Goal: Information Seeking & Learning: Check status

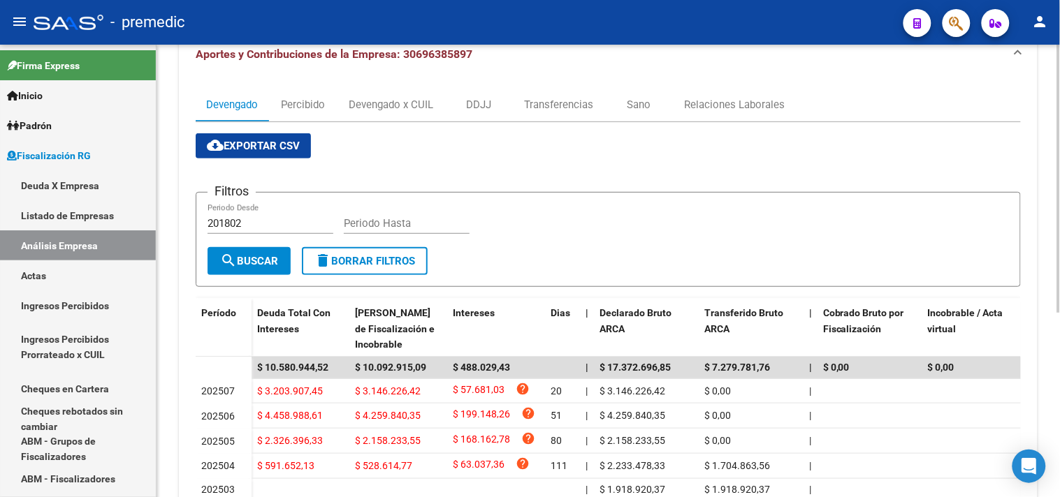
scroll to position [155, 0]
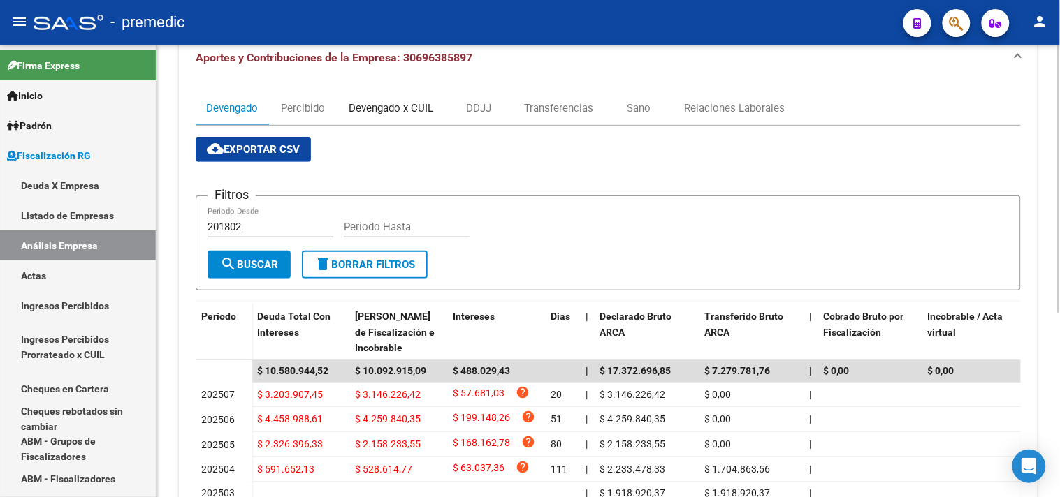
click at [429, 110] on div "Devengado x CUIL" at bounding box center [391, 108] width 85 height 15
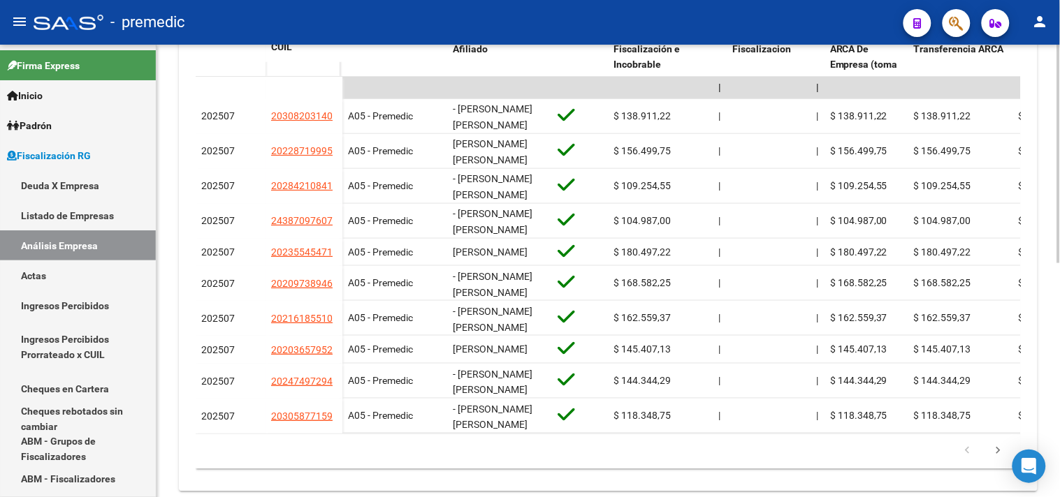
scroll to position [485, 0]
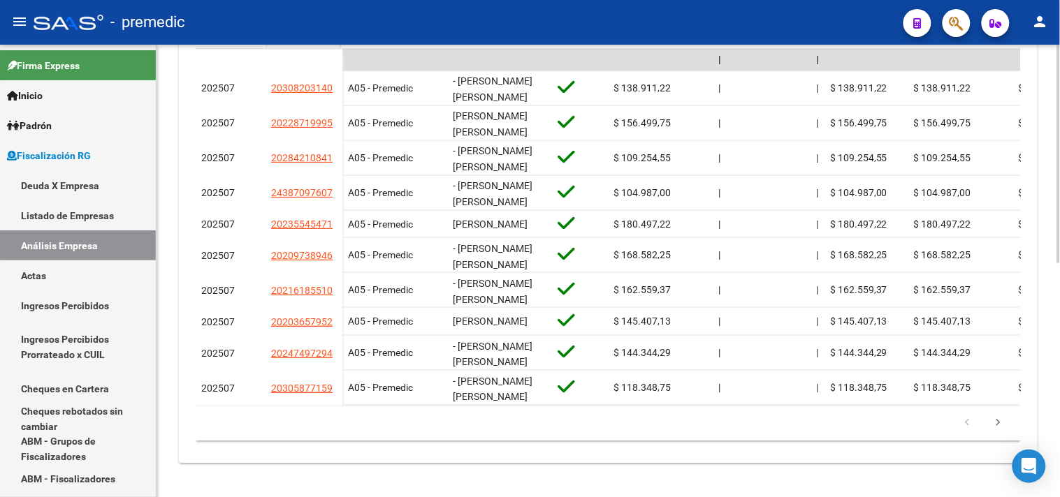
click at [1001, 430] on icon "go to next page" at bounding box center [998, 425] width 18 height 17
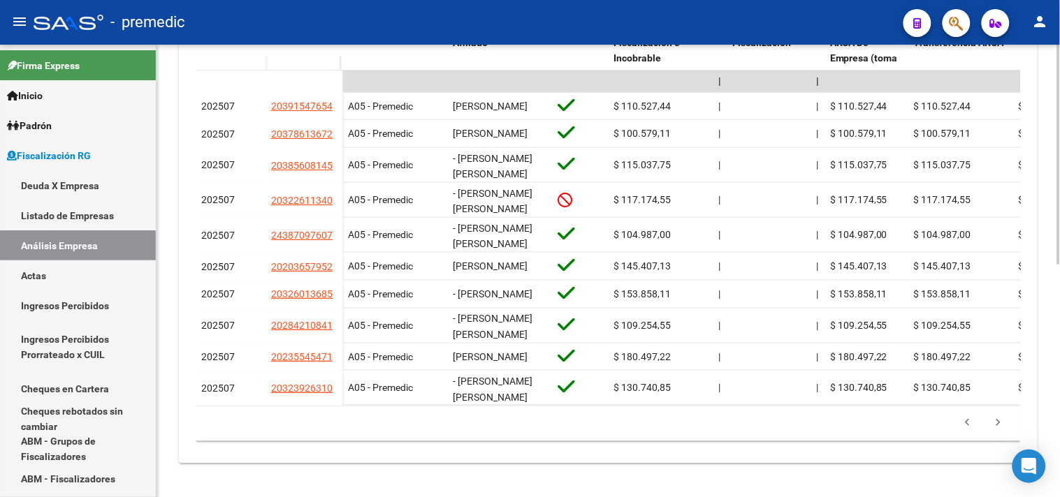
scroll to position [479, 0]
click at [1001, 430] on icon "go to next page" at bounding box center [998, 425] width 18 height 17
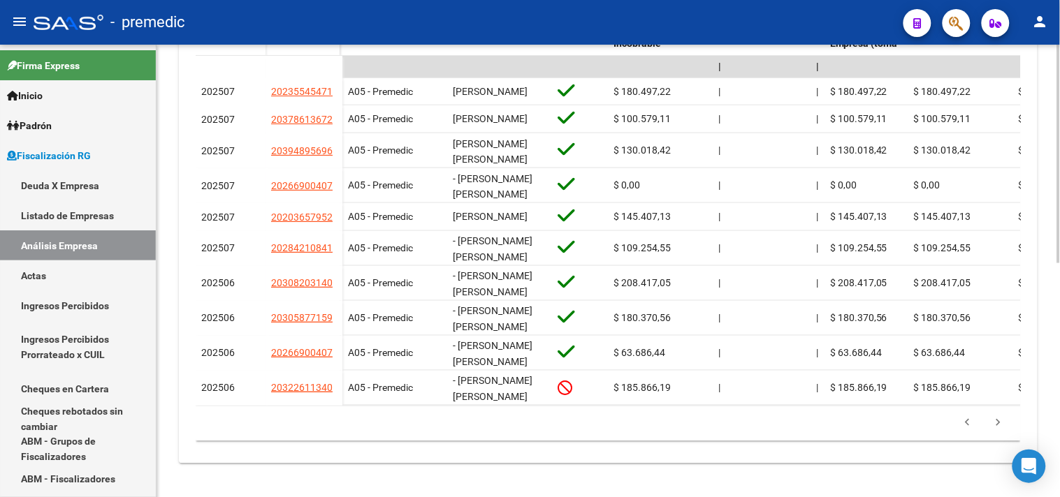
scroll to position [485, 0]
click at [973, 429] on icon "go to previous page" at bounding box center [968, 425] width 18 height 17
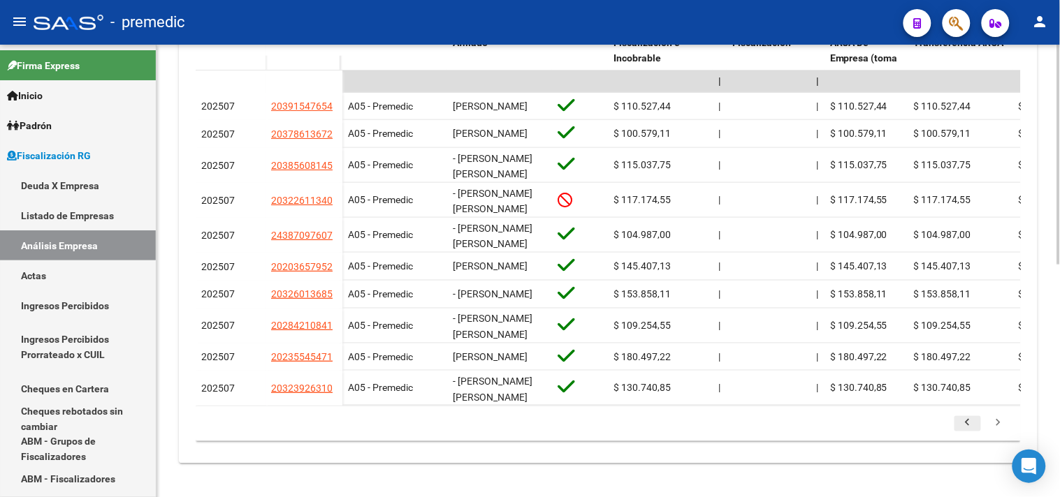
click at [973, 429] on icon "go to previous page" at bounding box center [968, 425] width 18 height 17
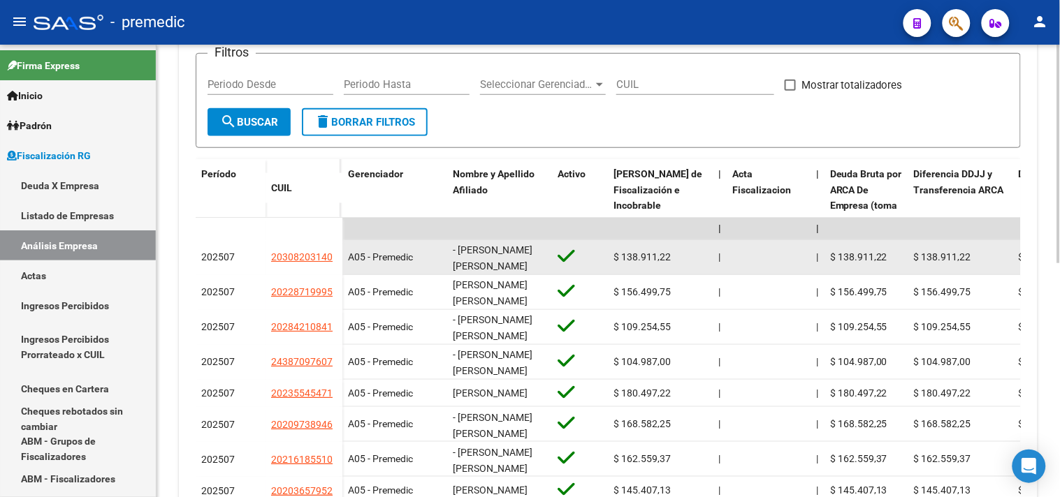
scroll to position [175, 0]
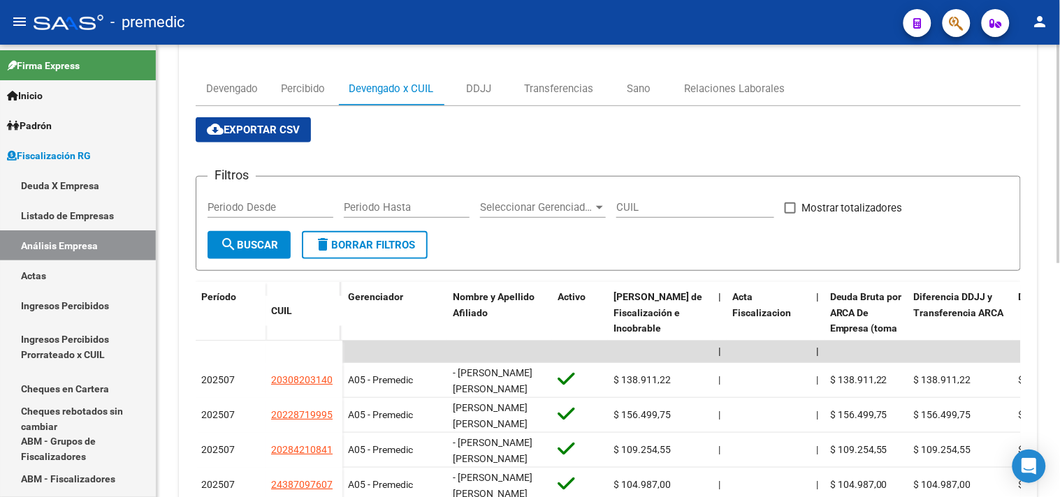
click at [636, 115] on div "cloud_download Exportar CSV Filtros Periodo Desde Periodo Hasta Seleccionar Ger…" at bounding box center [608, 425] width 825 height 639
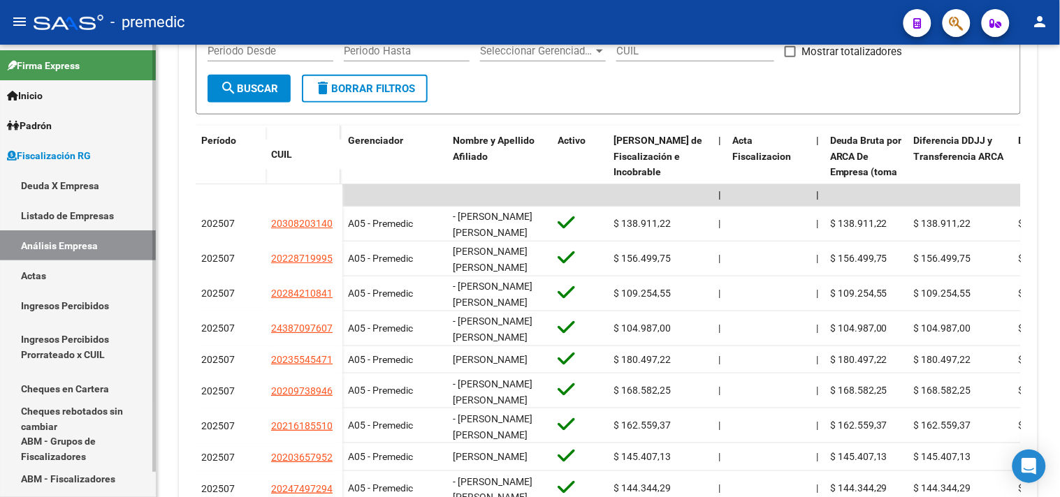
scroll to position [330, 0]
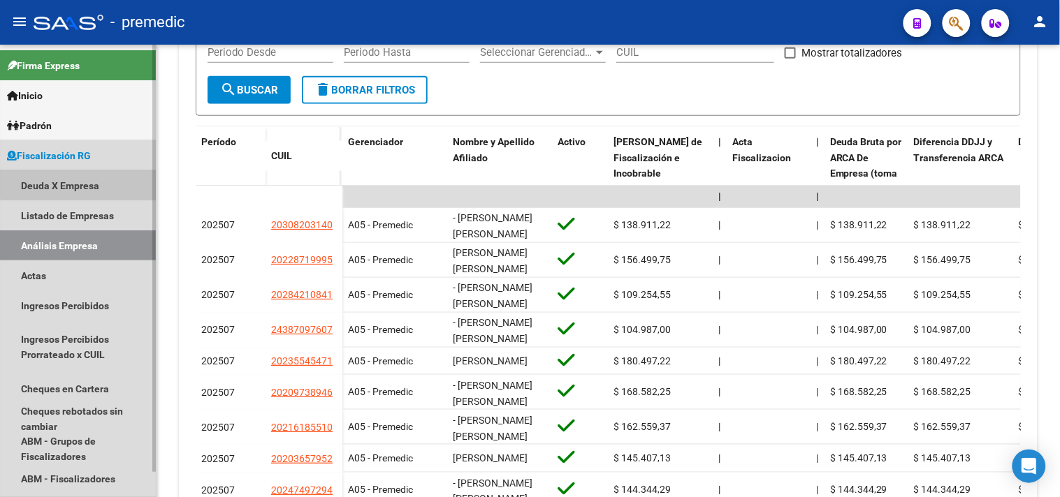
click at [87, 177] on link "Deuda X Empresa" at bounding box center [78, 185] width 156 height 30
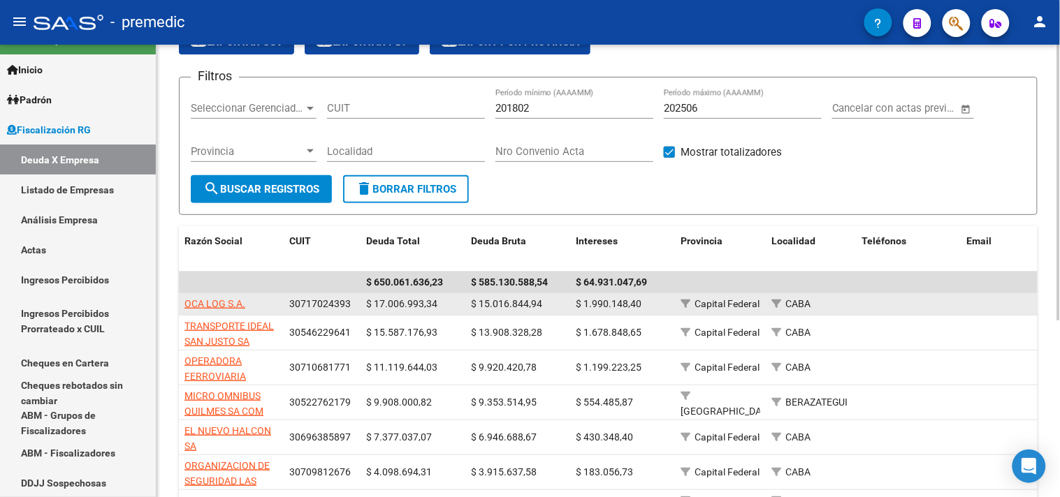
scroll to position [78, 0]
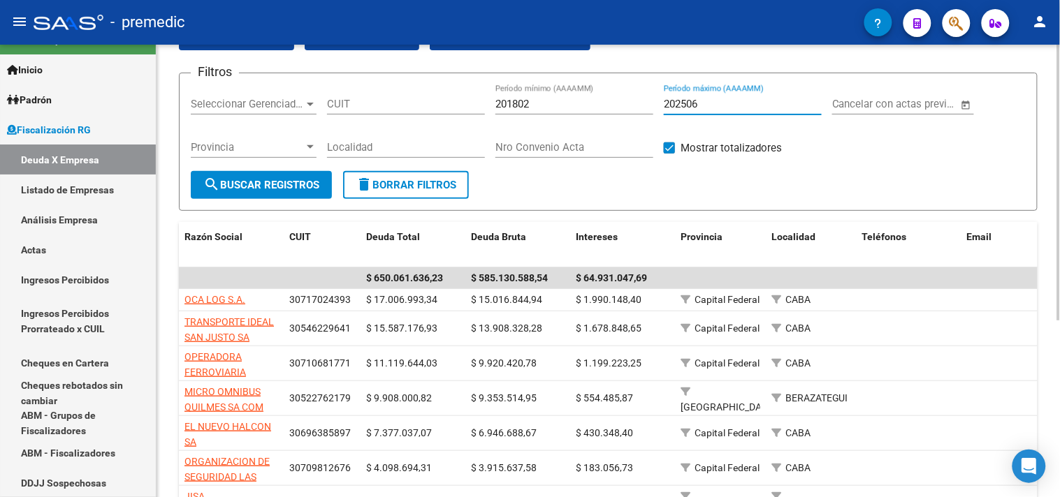
click at [711, 106] on input "202506" at bounding box center [743, 104] width 158 height 13
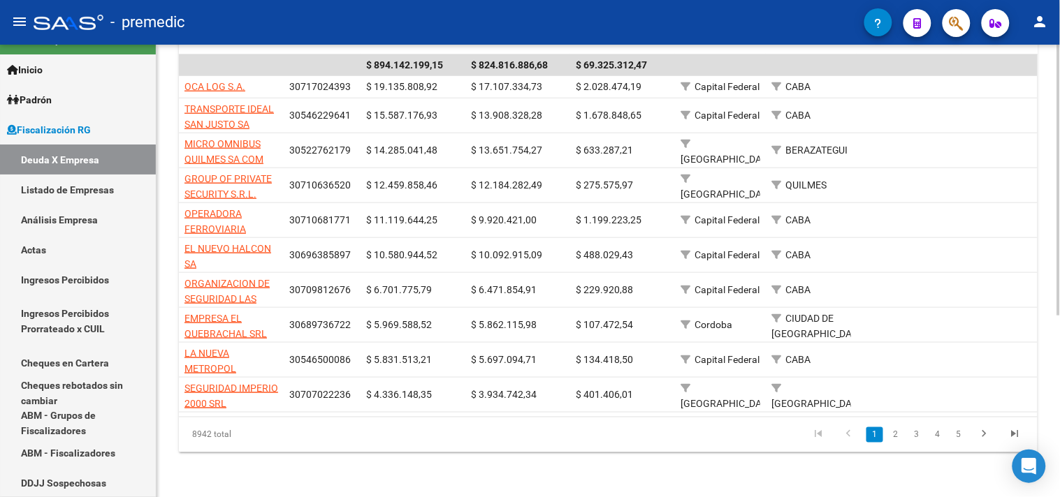
scroll to position [302, 0]
type input "202507"
click at [906, 437] on li "3" at bounding box center [916, 435] width 21 height 24
click at [895, 439] on link "2" at bounding box center [895, 435] width 17 height 15
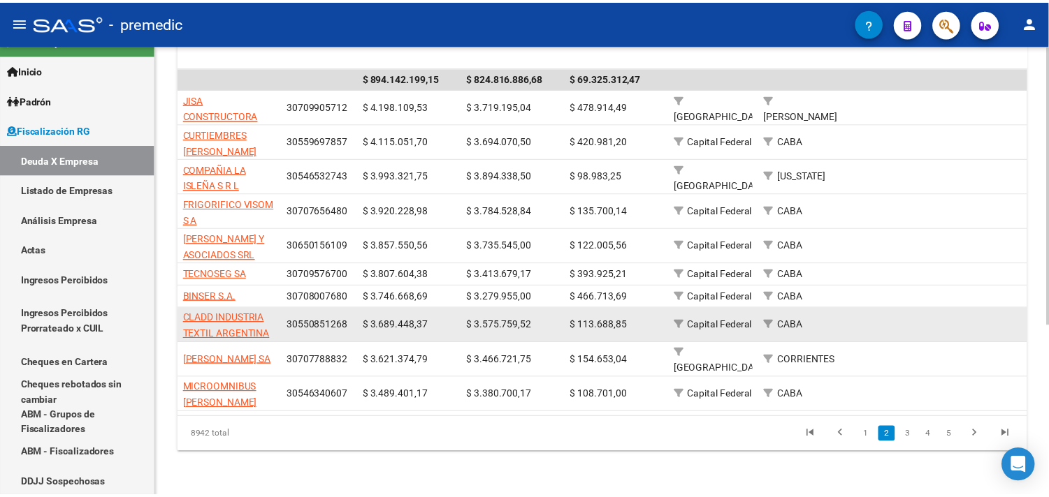
scroll to position [277, 0]
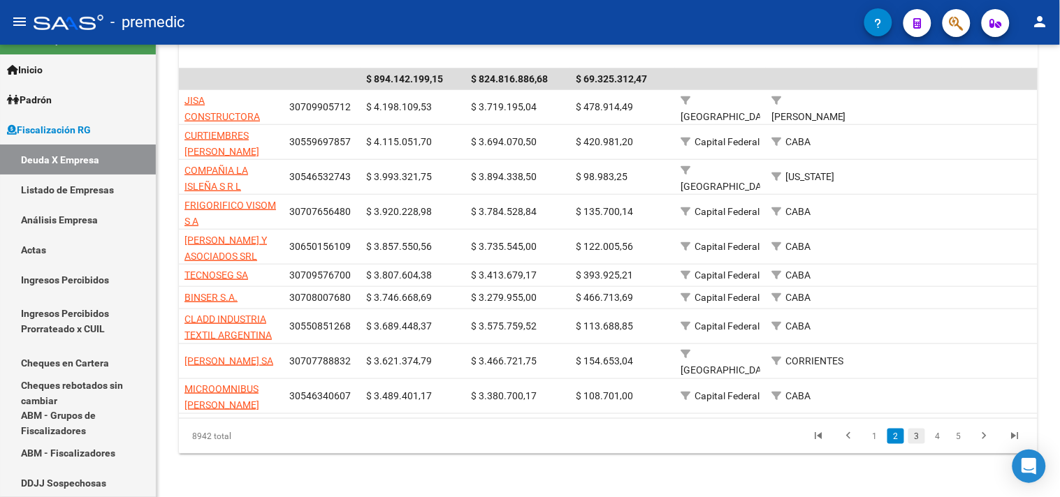
click at [921, 437] on link "3" at bounding box center [916, 436] width 17 height 15
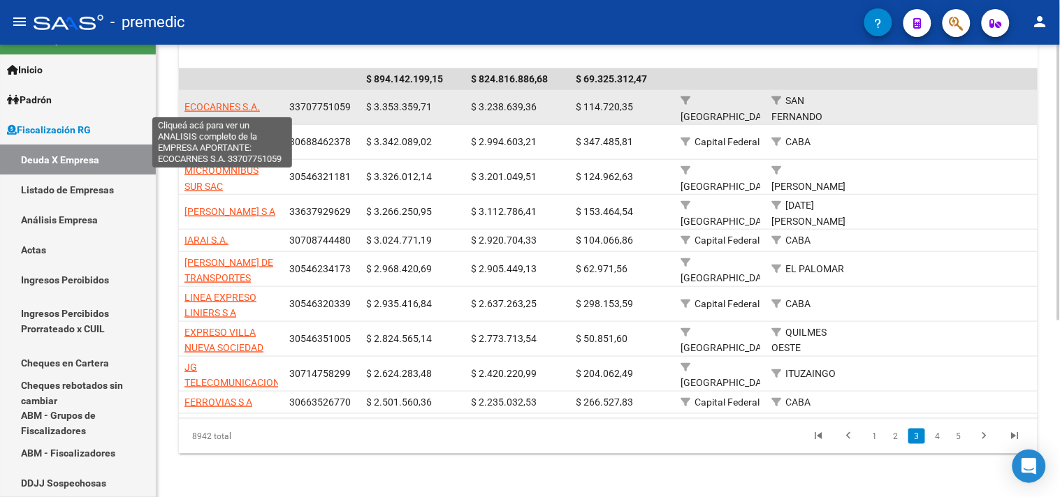
click at [224, 106] on span "ECOCARNES S.A." at bounding box center [221, 106] width 75 height 11
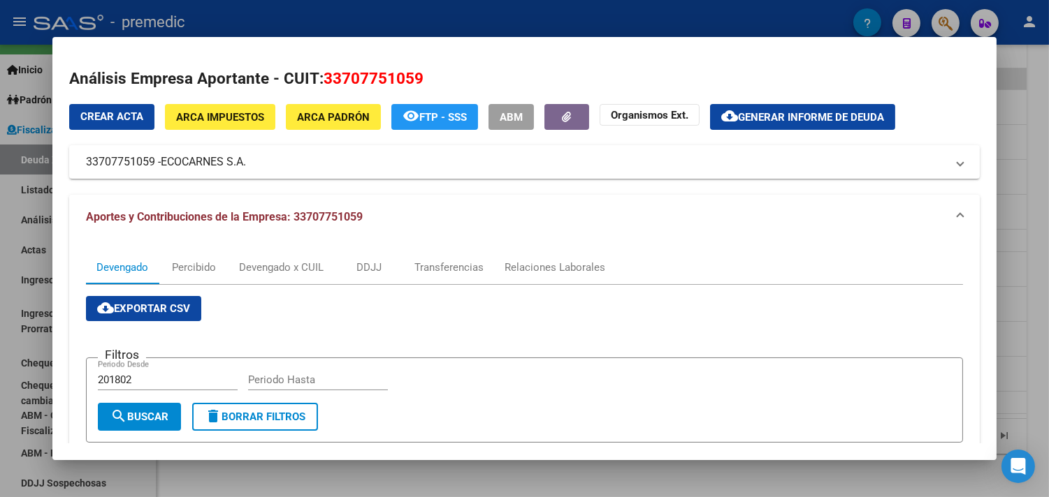
scroll to position [78, 0]
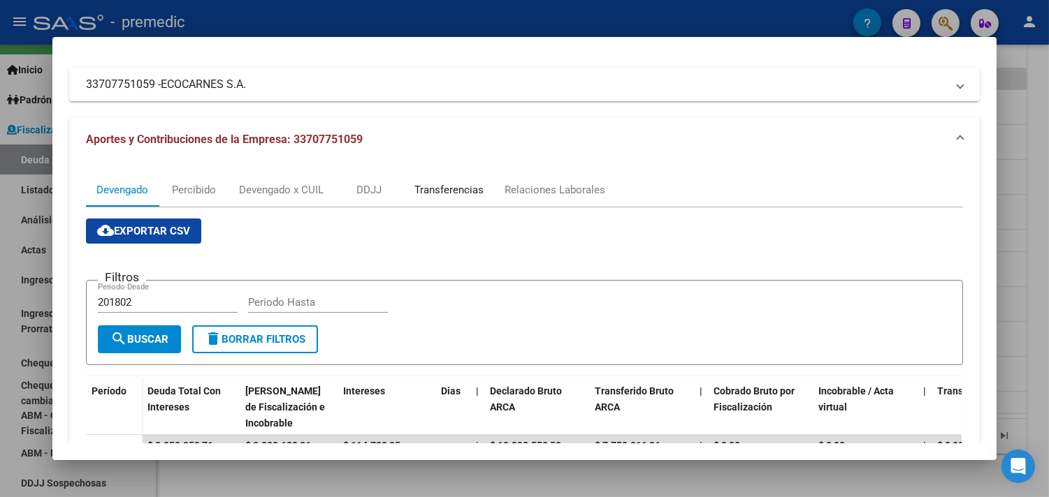
click at [429, 191] on div "Transferencias" at bounding box center [448, 189] width 69 height 15
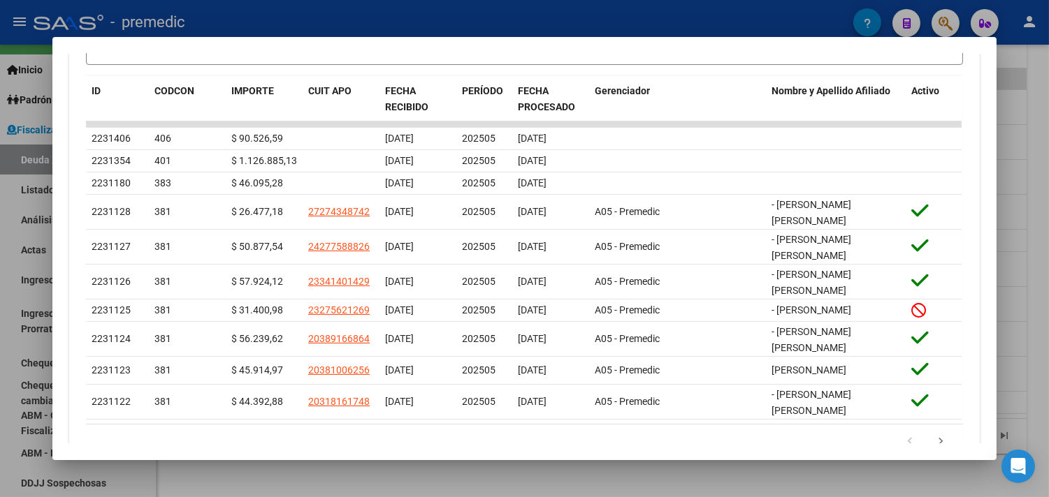
scroll to position [457, 0]
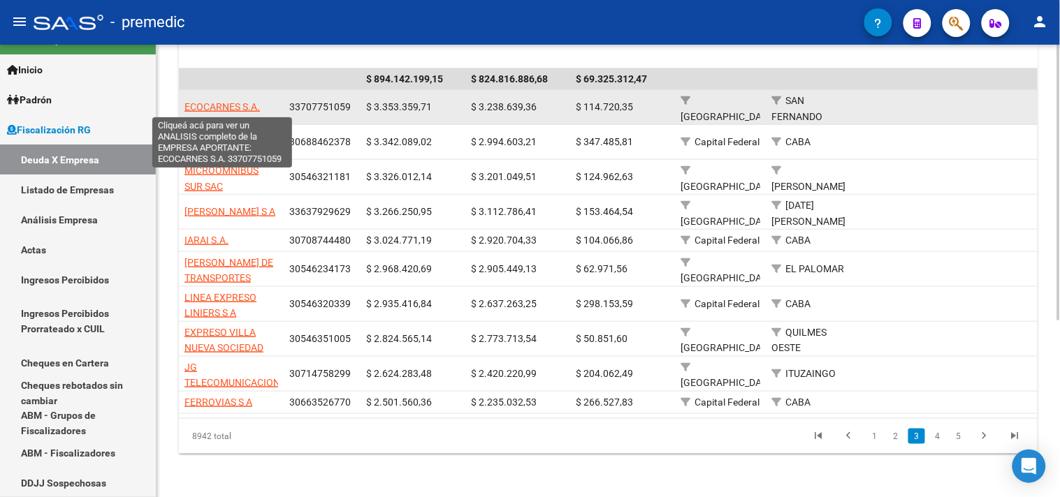
click at [239, 109] on span "ECOCARNES S.A." at bounding box center [221, 106] width 75 height 11
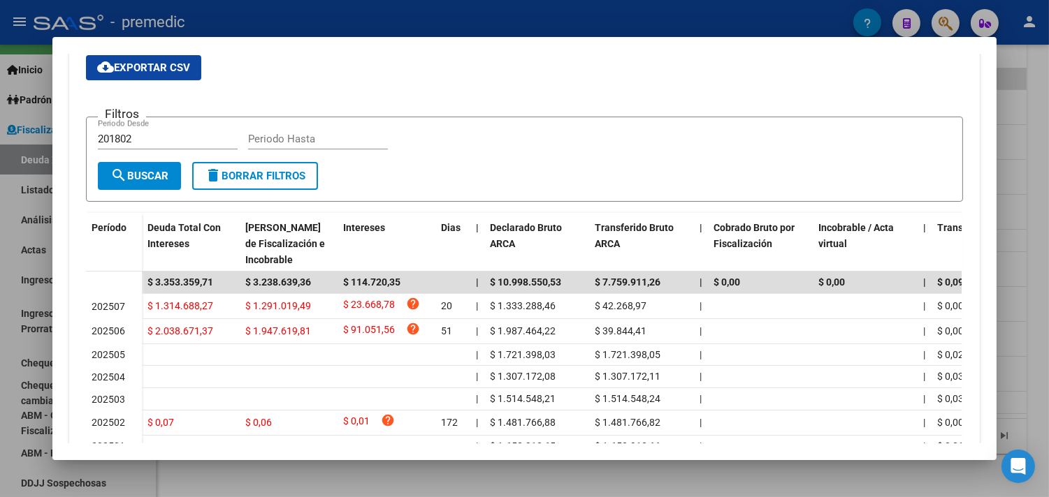
scroll to position [340, 0]
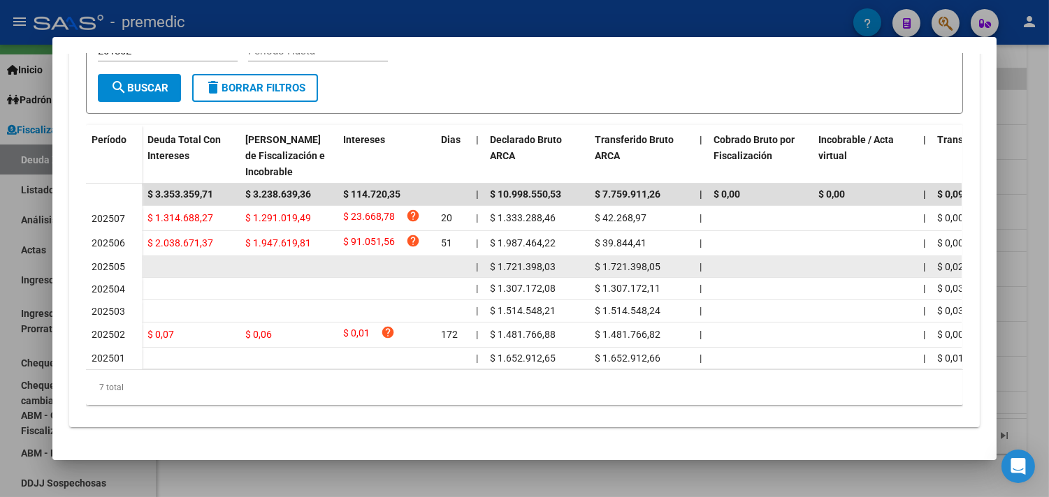
drag, startPoint x: 595, startPoint y: 256, endPoint x: 653, endPoint y: 252, distance: 58.9
click at [653, 261] on span "$ 1.721.398,05" at bounding box center [628, 266] width 66 height 11
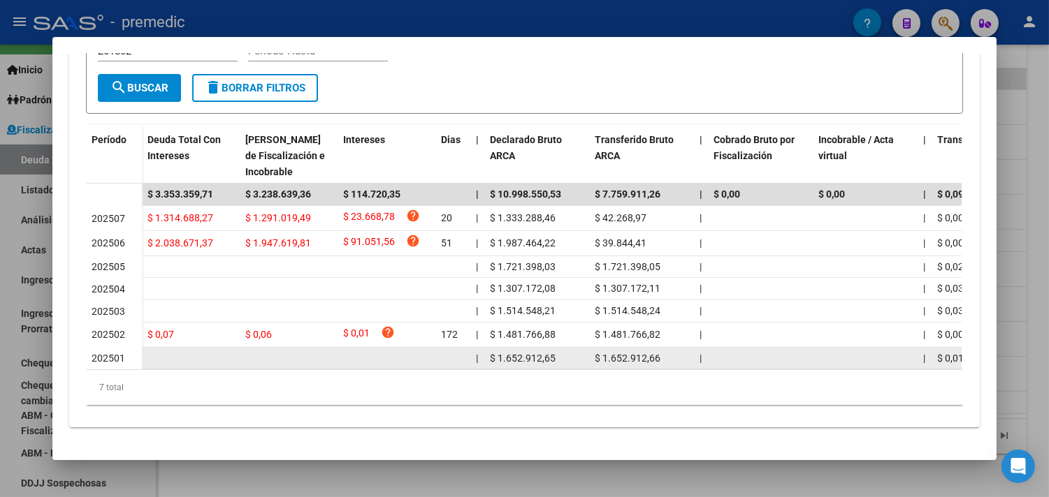
copy span "1.721.398,05"
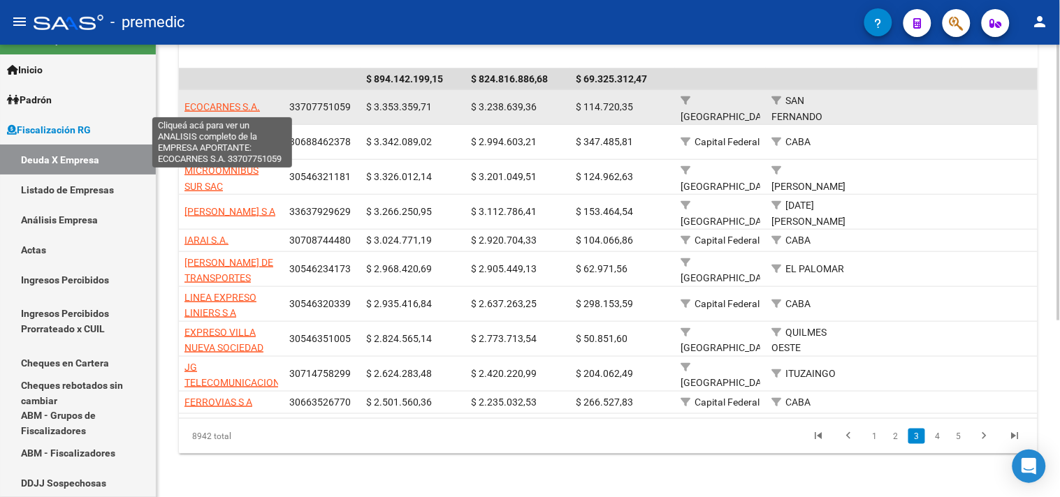
click at [229, 106] on span "ECOCARNES S.A." at bounding box center [221, 106] width 75 height 11
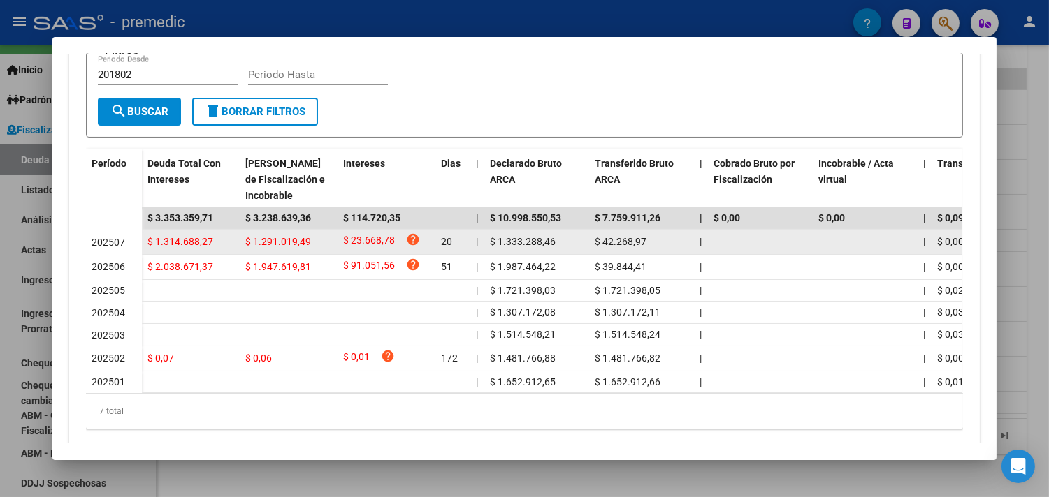
scroll to position [185, 0]
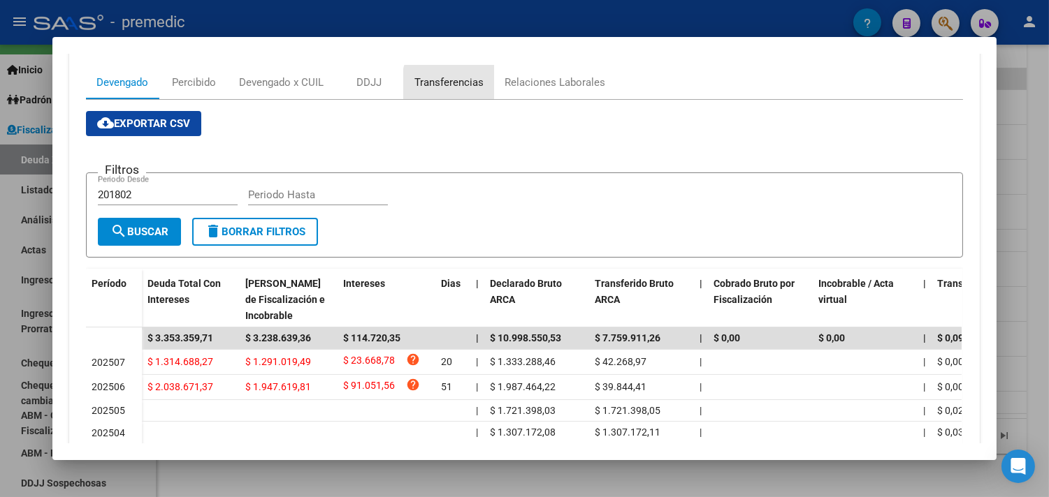
click at [461, 85] on div "Transferencias" at bounding box center [448, 82] width 69 height 15
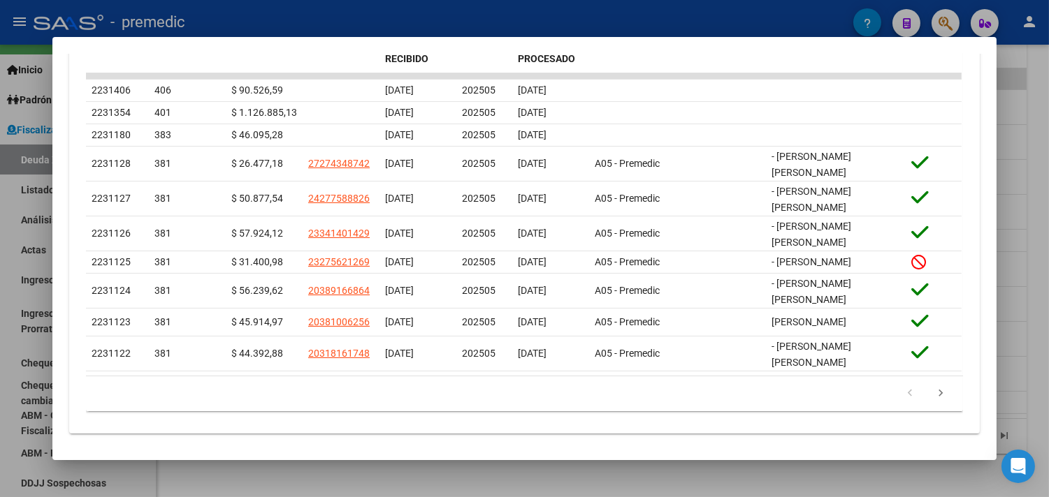
scroll to position [508, 0]
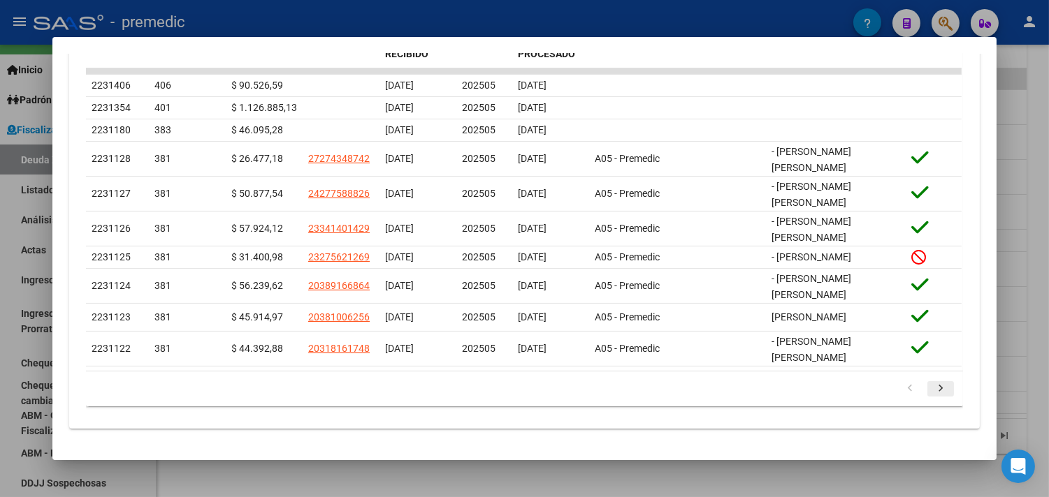
click at [944, 393] on link "go to next page" at bounding box center [940, 388] width 27 height 15
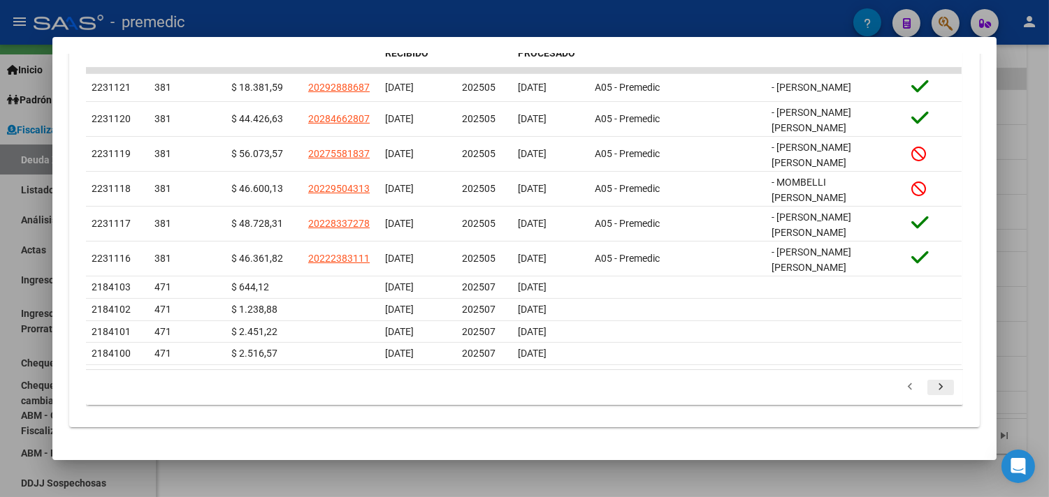
scroll to position [477, 0]
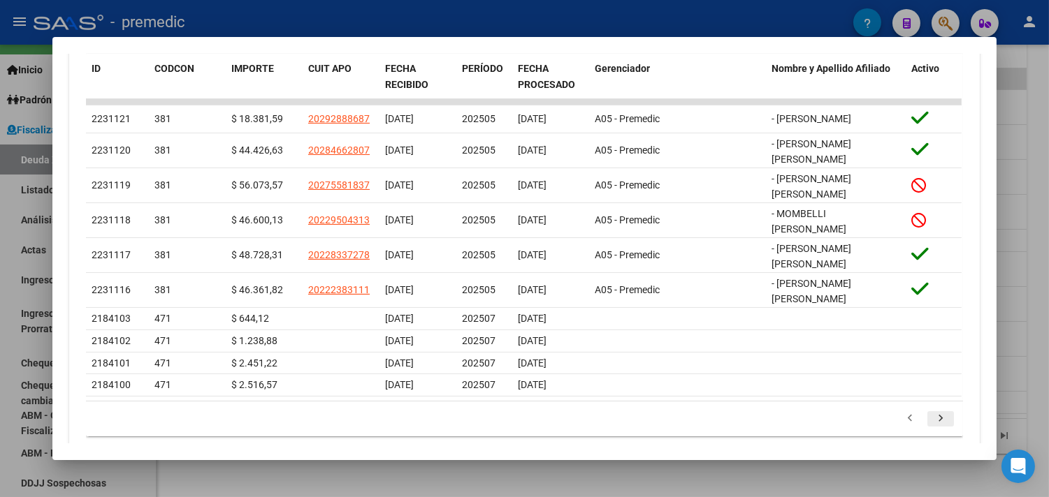
click at [935, 412] on icon "go to next page" at bounding box center [940, 420] width 18 height 17
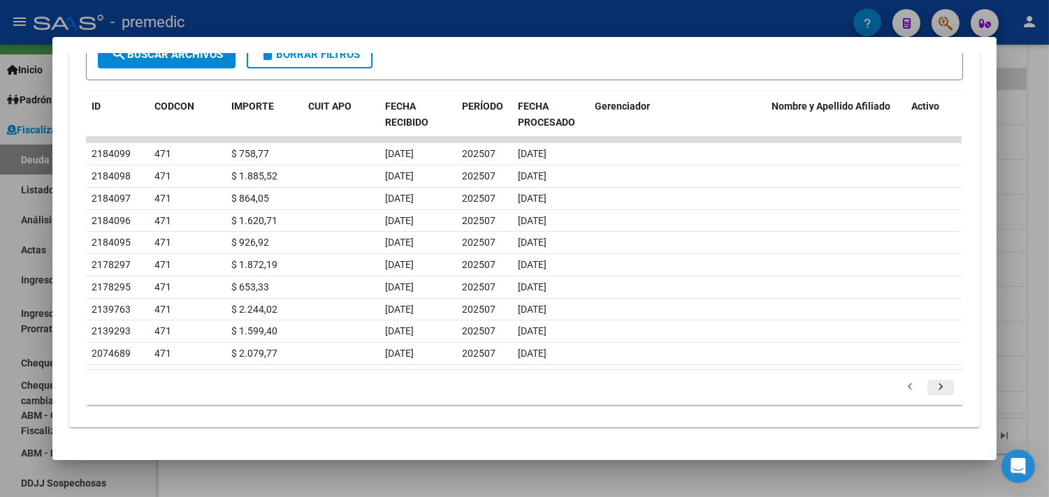
scroll to position [439, 0]
click at [935, 395] on icon "go to next page" at bounding box center [940, 389] width 18 height 17
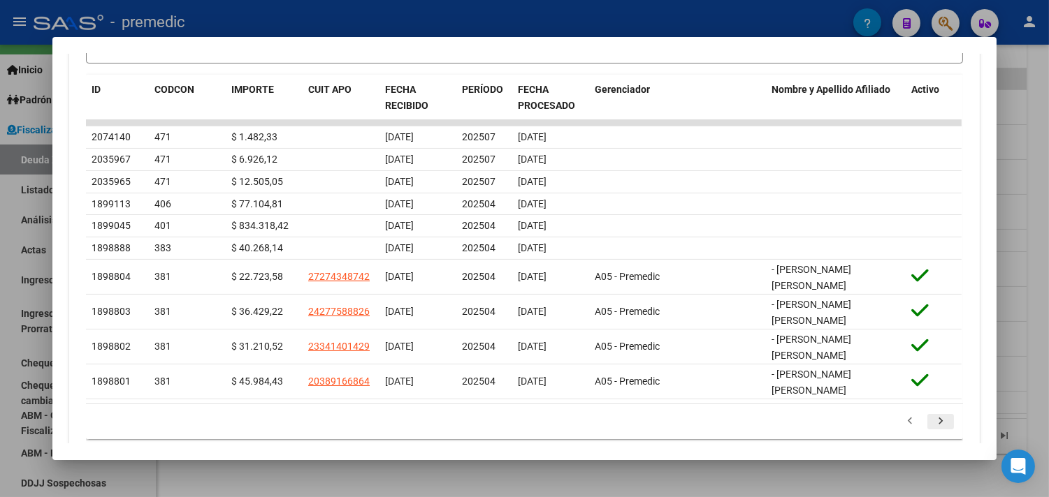
scroll to position [477, 0]
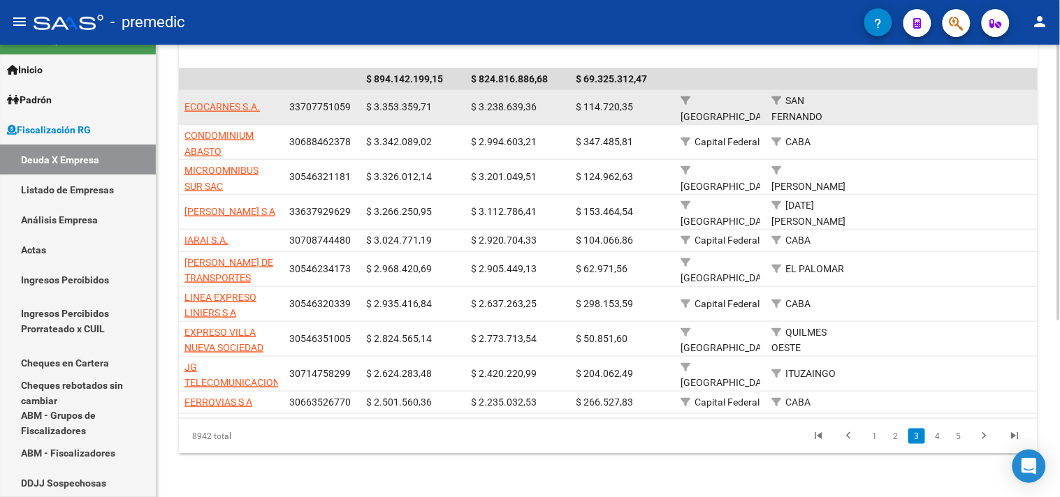
click at [200, 112] on app-link-go-to "ECOCARNES S.A." at bounding box center [221, 107] width 75 height 16
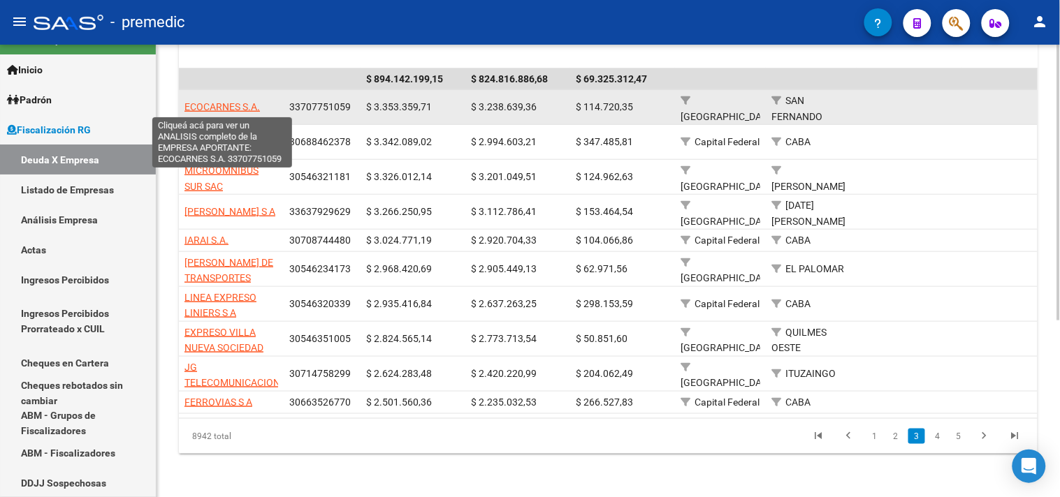
click at [200, 103] on span "ECOCARNES S.A." at bounding box center [221, 106] width 75 height 11
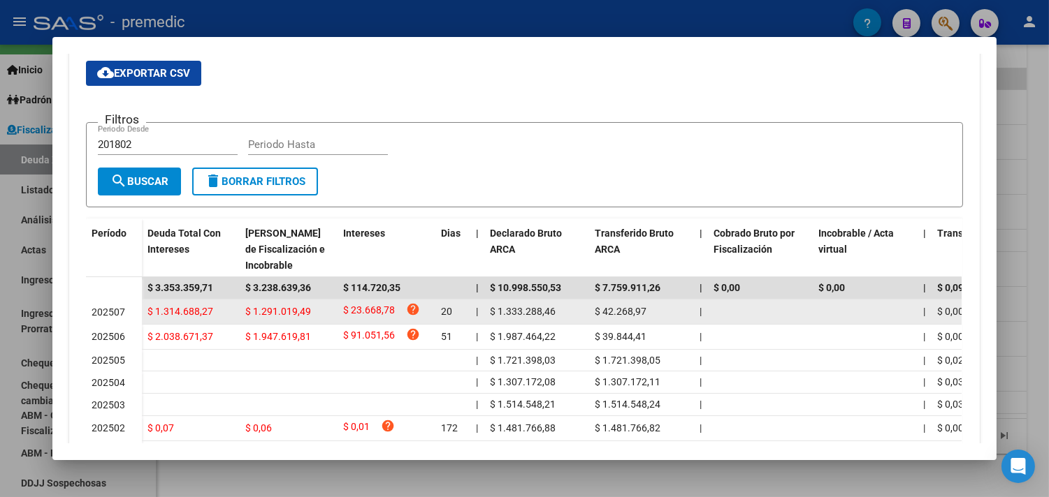
scroll to position [155, 0]
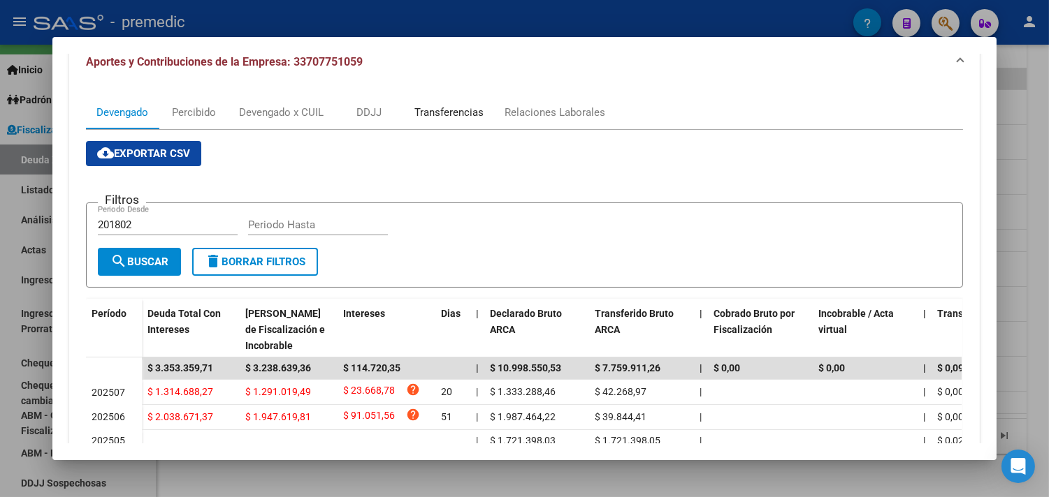
click at [423, 105] on div "Transferencias" at bounding box center [448, 112] width 69 height 15
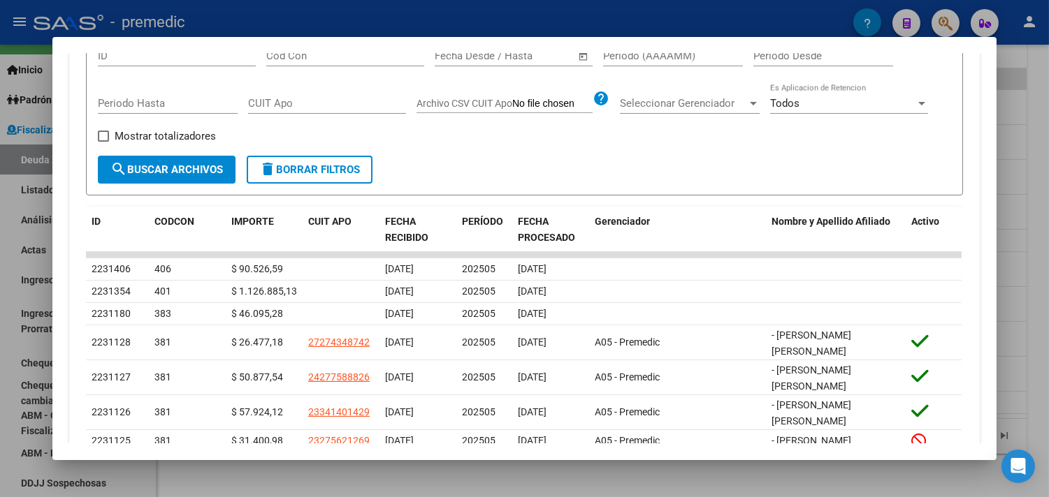
scroll to position [465, 0]
